Goal: Information Seeking & Learning: Learn about a topic

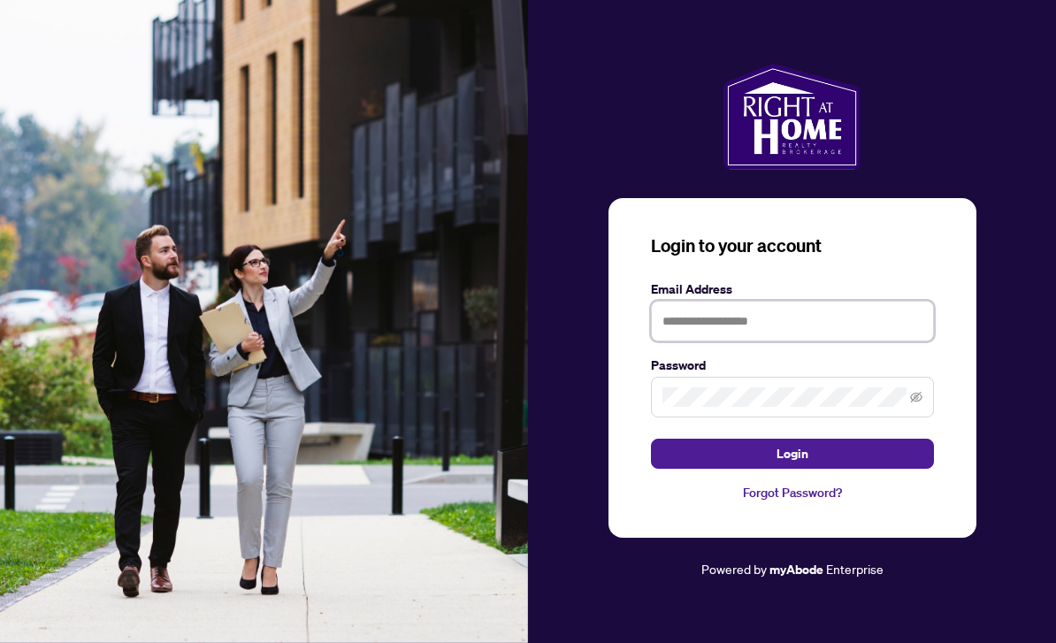
click at [696, 342] on input "text" at bounding box center [792, 321] width 283 height 41
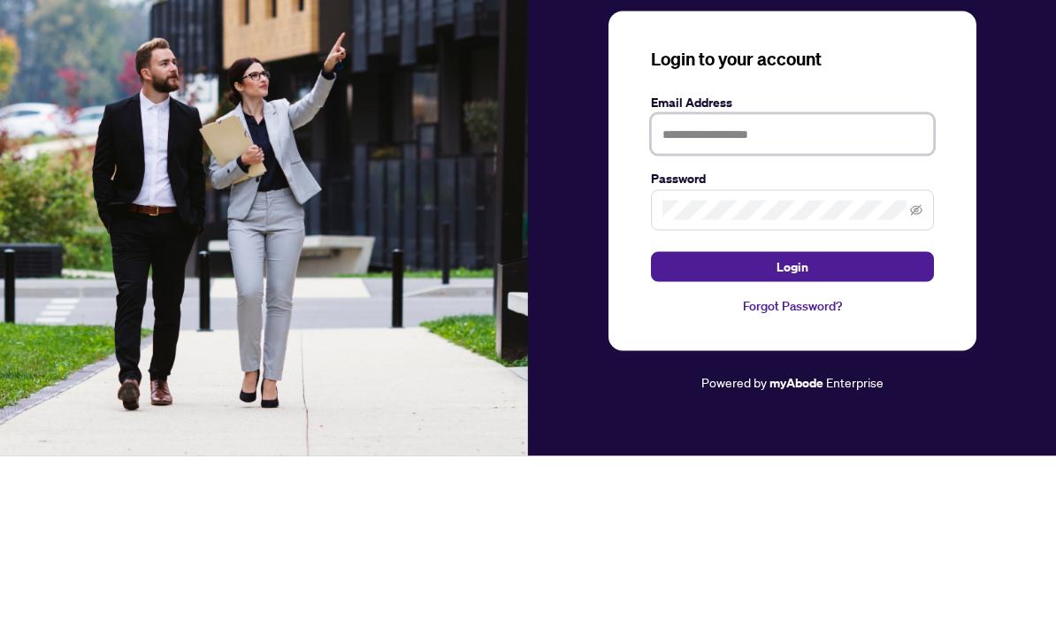
type input "**********"
click at [792, 439] on button "Login" at bounding box center [792, 454] width 283 height 30
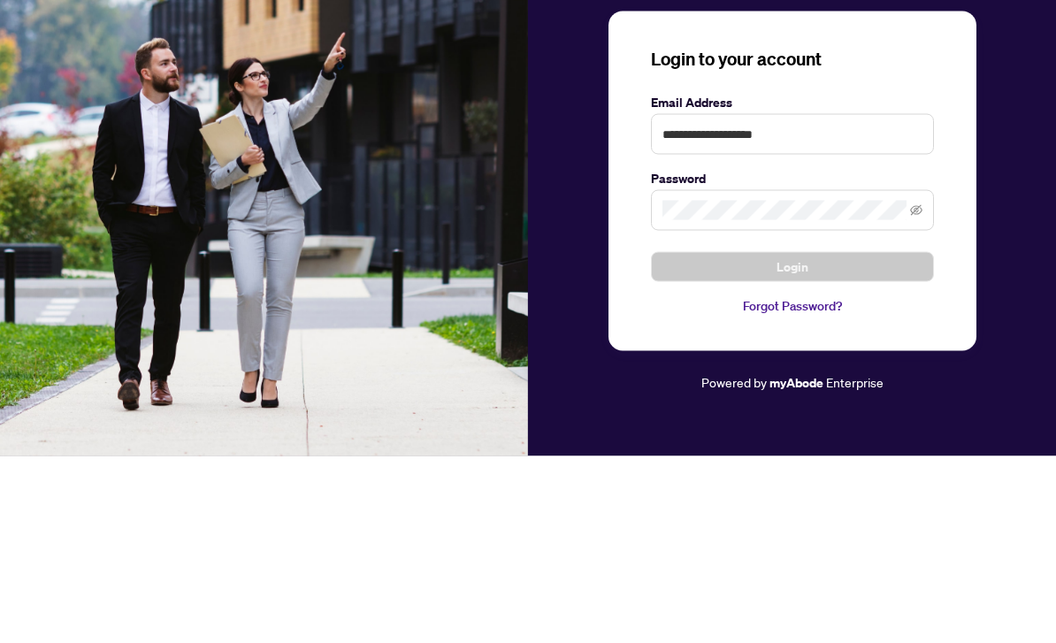
scroll to position [57, 0]
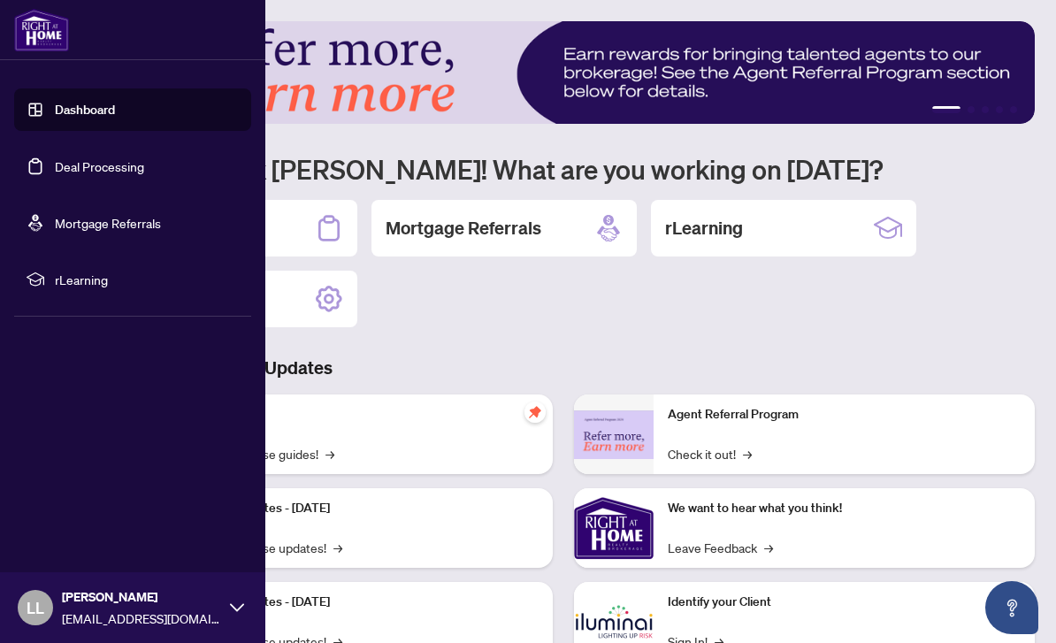
click at [100, 118] on link "Dashboard" at bounding box center [85, 110] width 60 height 16
click at [96, 111] on link "Dashboard" at bounding box center [85, 110] width 60 height 16
click at [101, 276] on span "rLearning" at bounding box center [147, 279] width 184 height 19
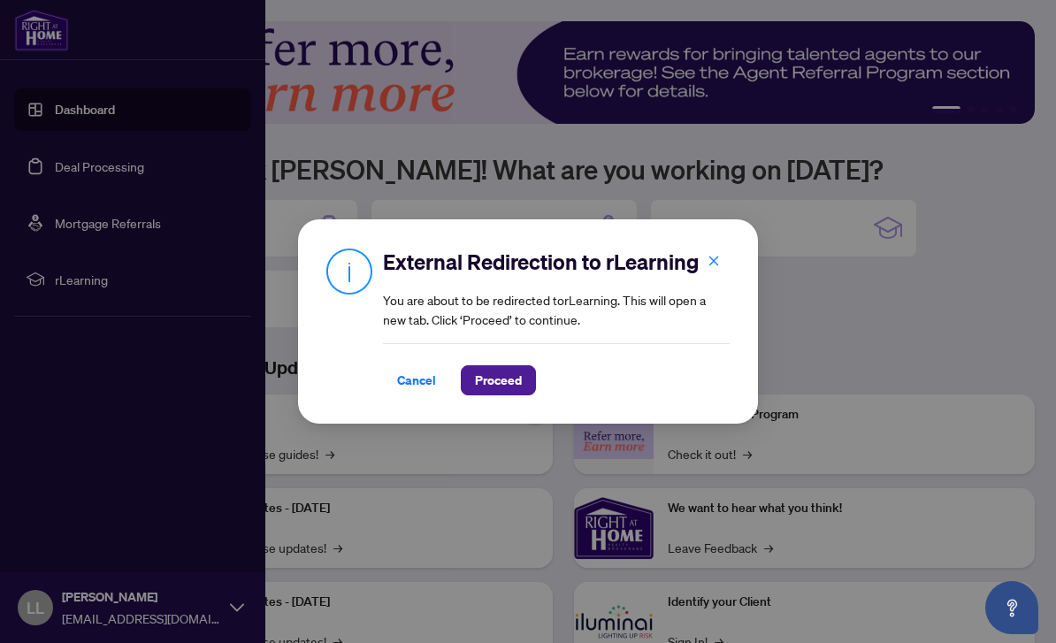
click at [503, 384] on span "Proceed" at bounding box center [498, 380] width 47 height 28
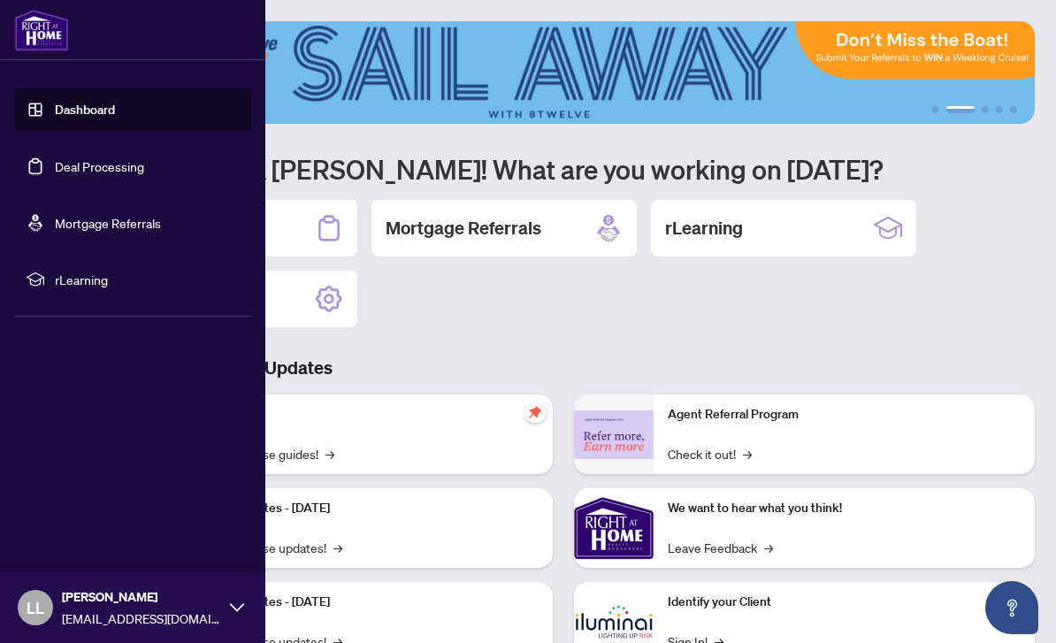
click at [654, 323] on div "Deal Processing Mortgage Referrals rLearning Profile Settings" at bounding box center [563, 263] width 943 height 127
click at [734, 233] on h2 "rLearning" at bounding box center [704, 228] width 78 height 25
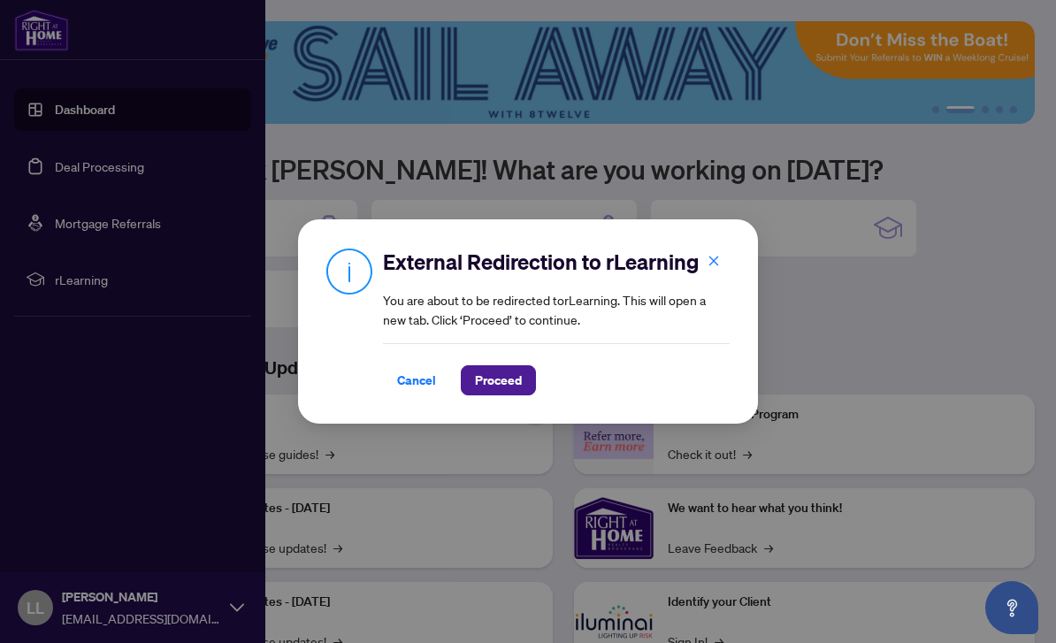
click at [506, 385] on span "Proceed" at bounding box center [498, 380] width 47 height 28
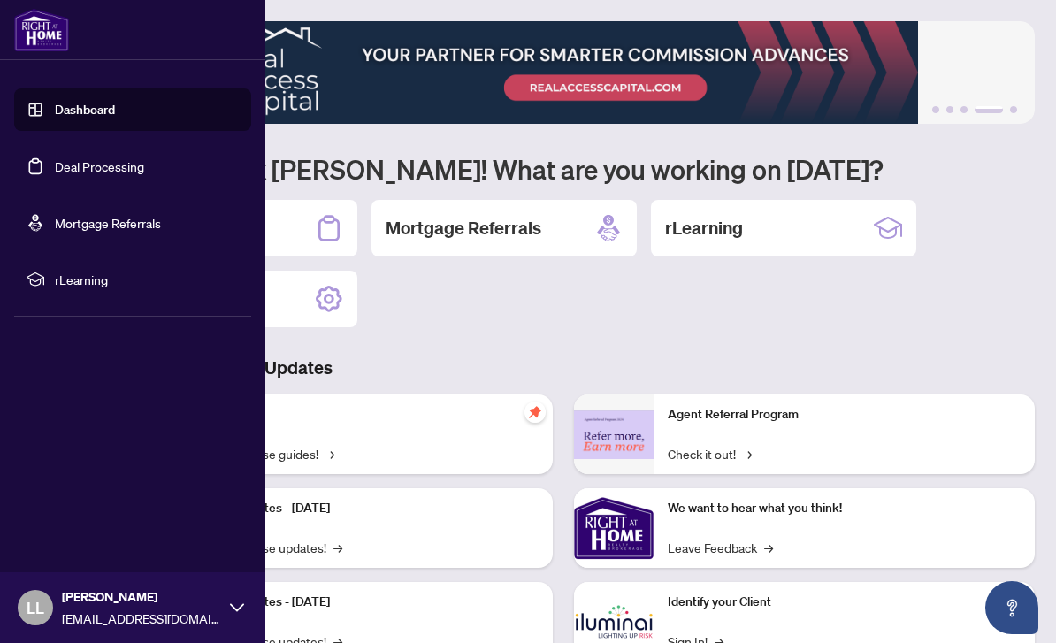
click at [114, 115] on link "Dashboard" at bounding box center [85, 110] width 60 height 16
click at [92, 170] on link "Deal Processing" at bounding box center [99, 166] width 89 height 16
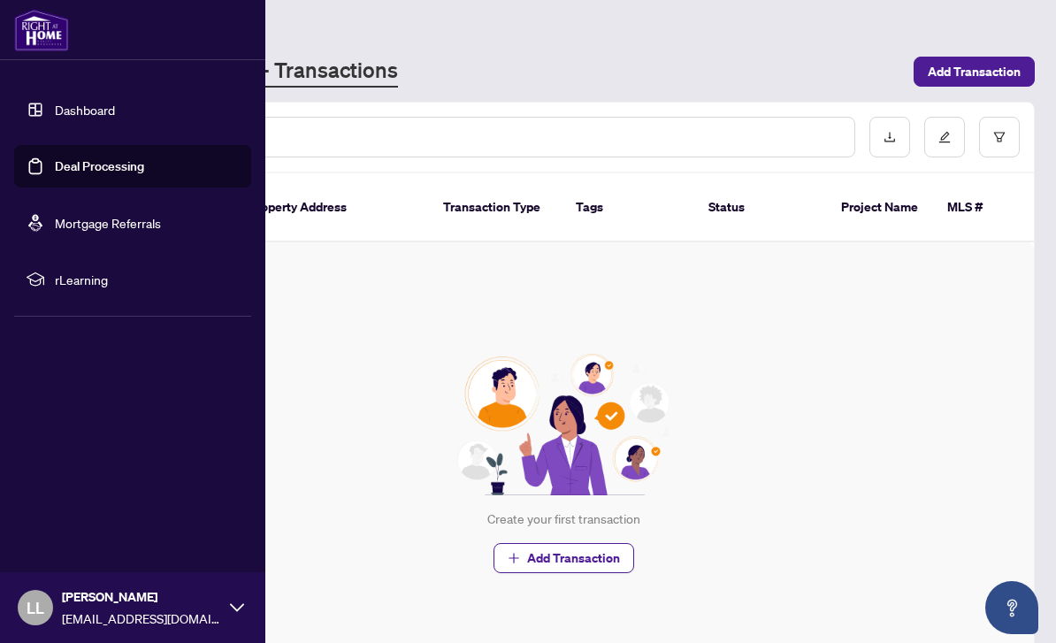
click at [115, 231] on link "Mortgage Referrals" at bounding box center [108, 223] width 106 height 16
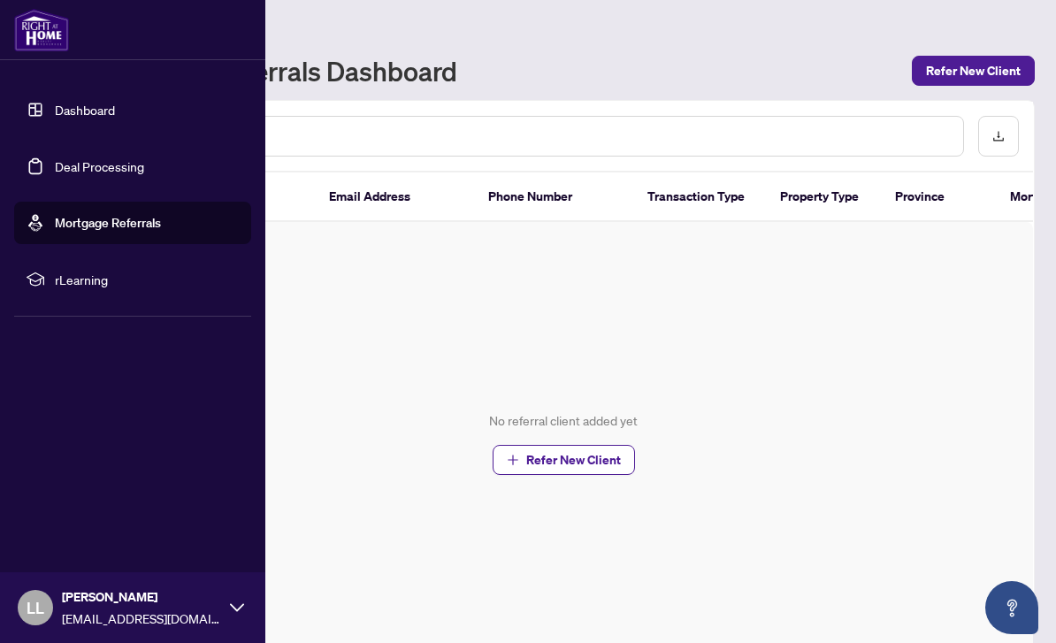
click at [107, 270] on span "rLearning" at bounding box center [147, 279] width 184 height 19
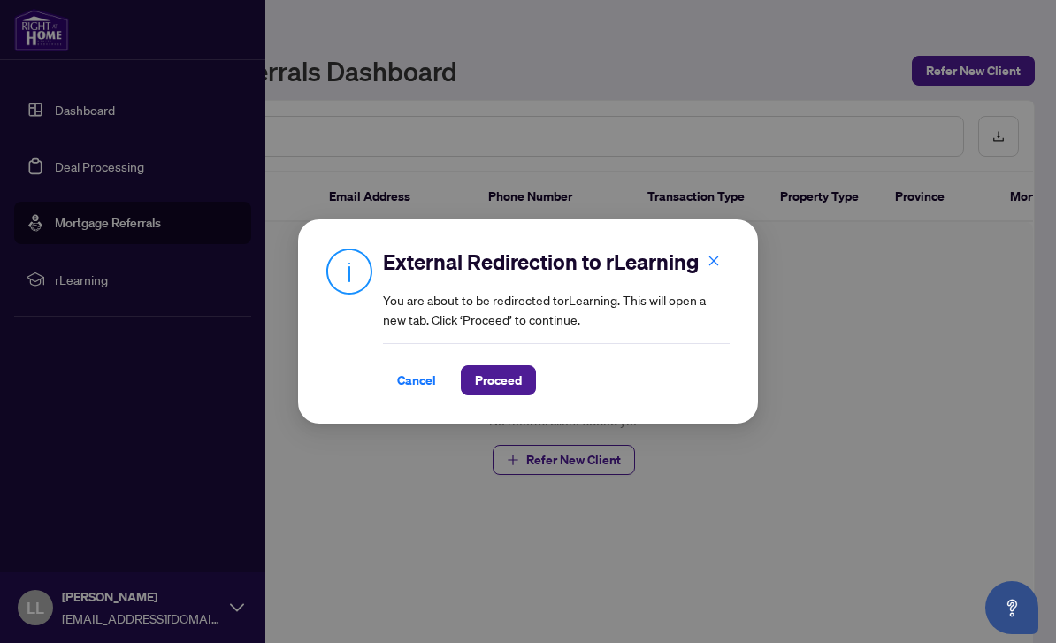
click at [488, 378] on span "Proceed" at bounding box center [498, 380] width 47 height 28
